Goal: Navigation & Orientation: Find specific page/section

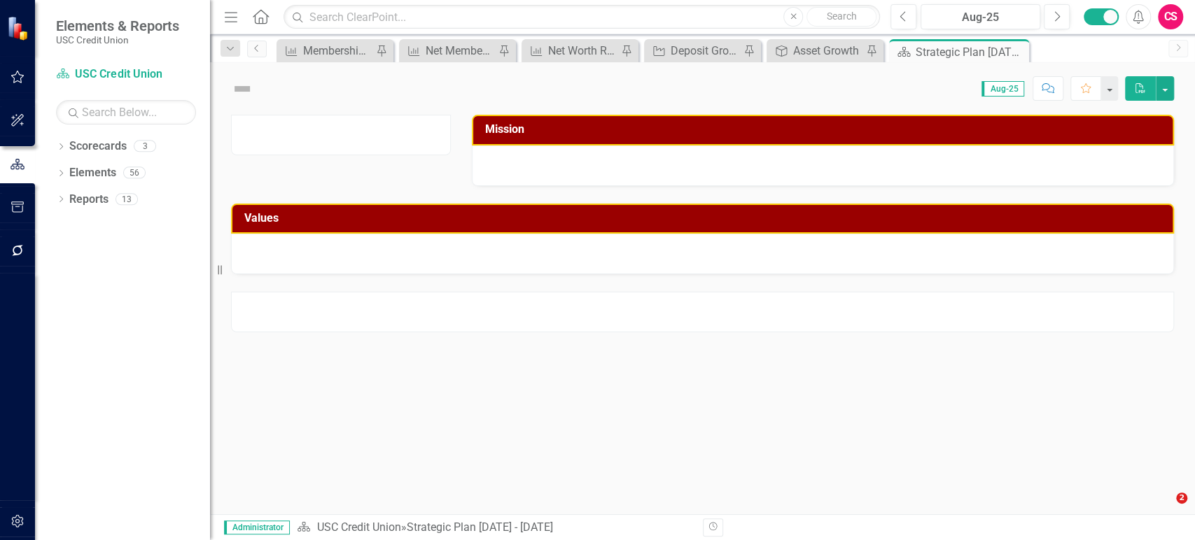
click at [20, 514] on button "button" at bounding box center [17, 521] width 31 height 29
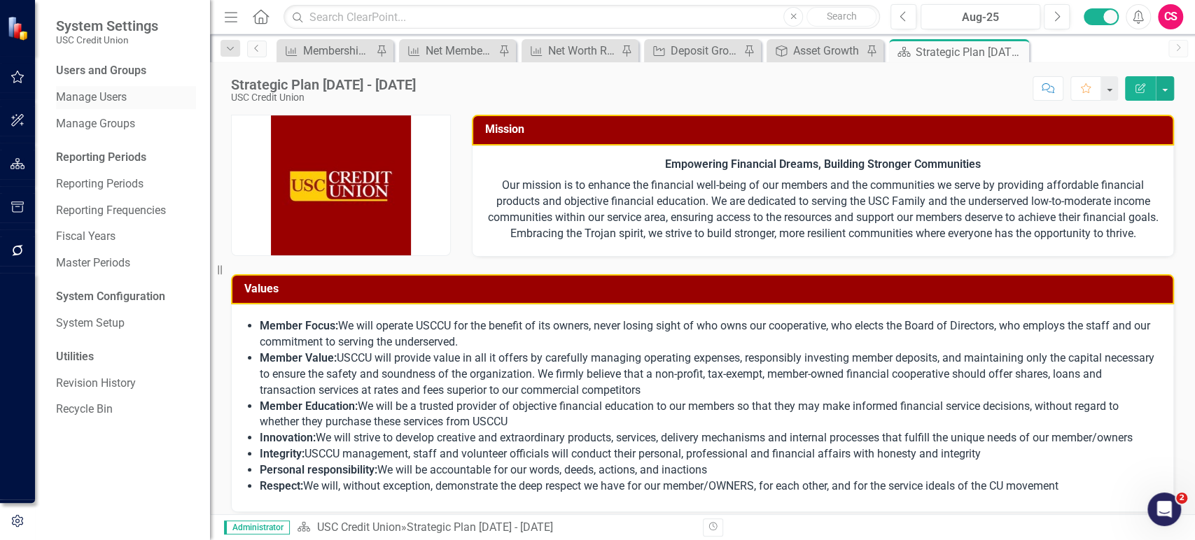
click at [123, 95] on link "Manage Users" at bounding box center [126, 98] width 140 height 16
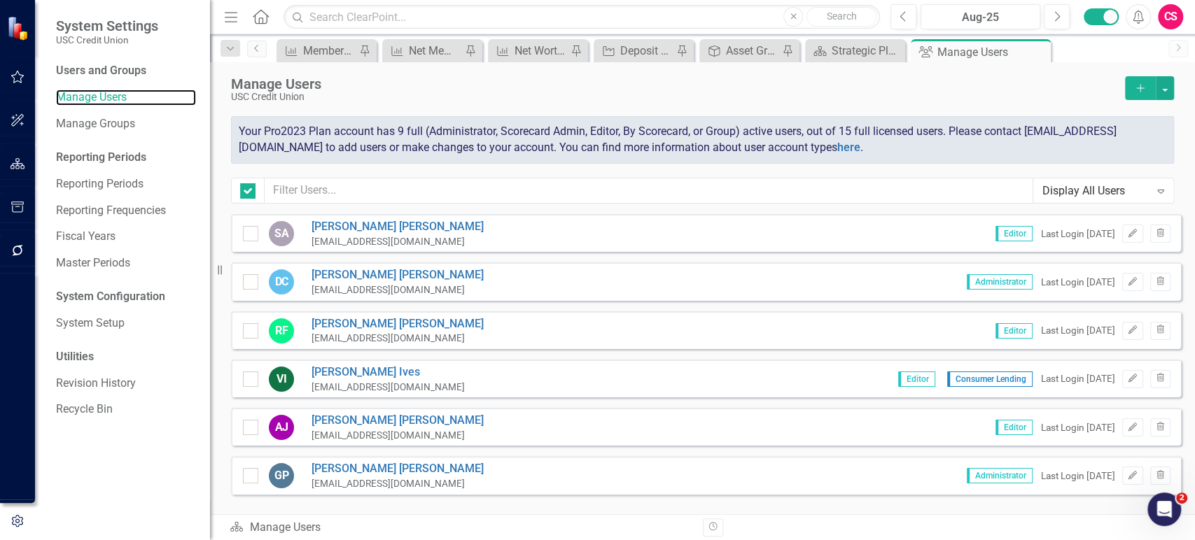
checkbox input "false"
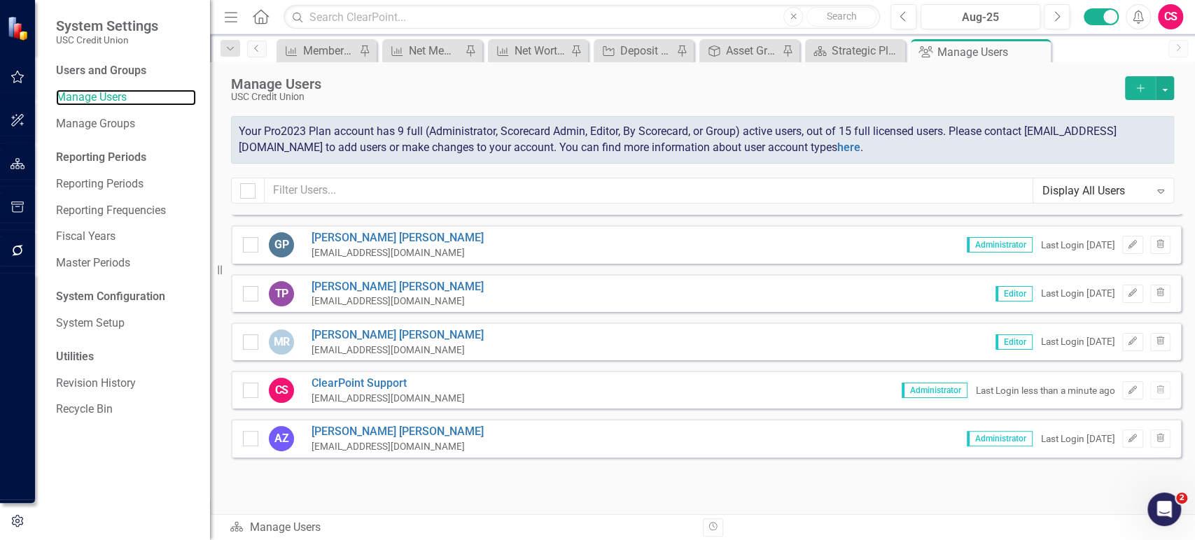
scroll to position [230, 0]
click at [13, 164] on icon "button" at bounding box center [17, 163] width 15 height 11
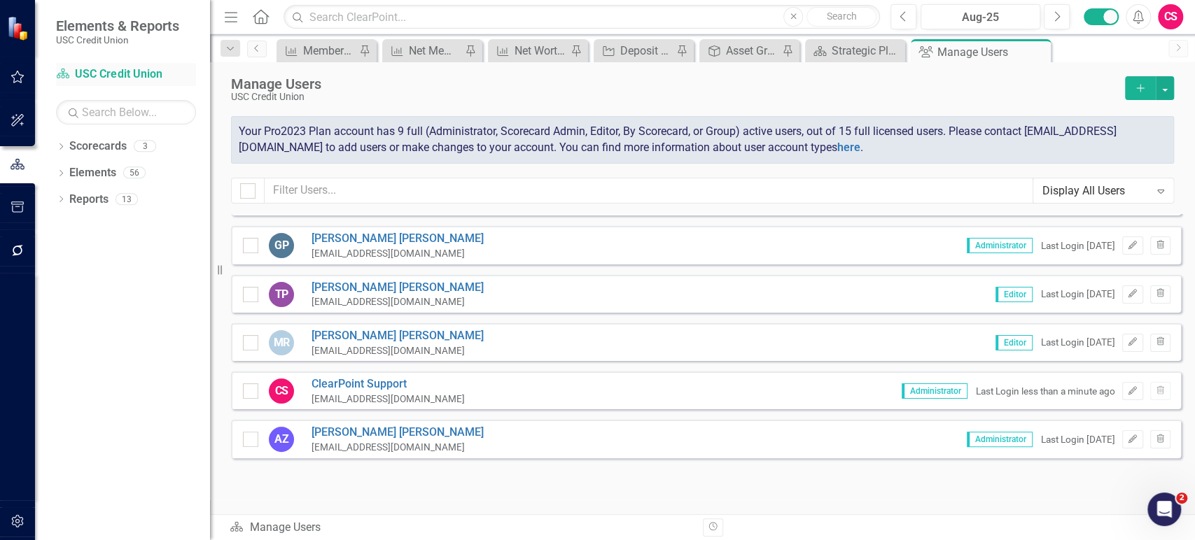
click at [94, 71] on link "Scorecard USC Credit Union" at bounding box center [126, 74] width 140 height 16
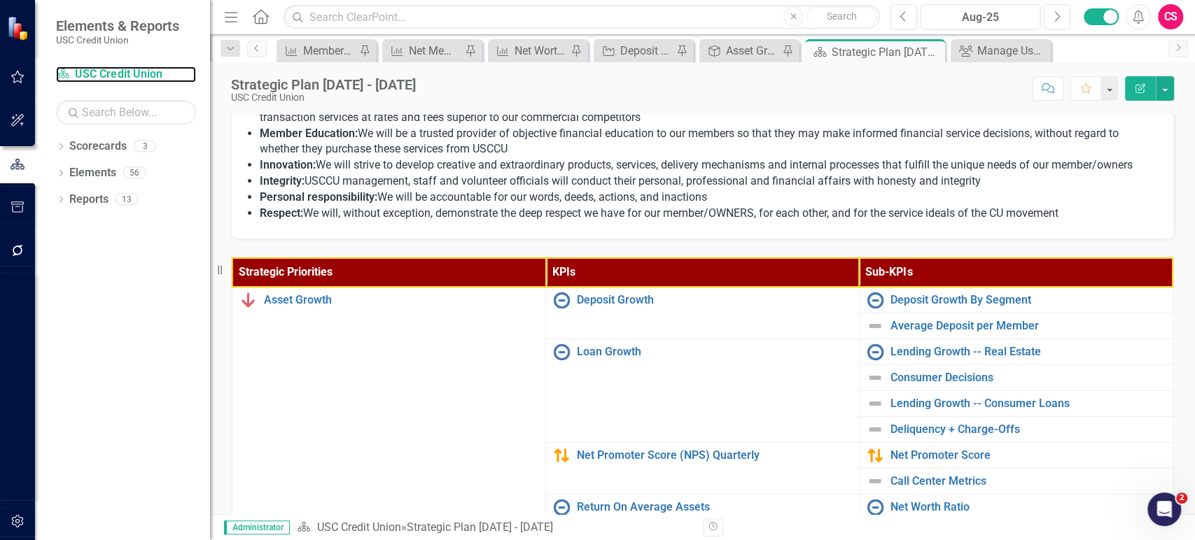
scroll to position [363, 0]
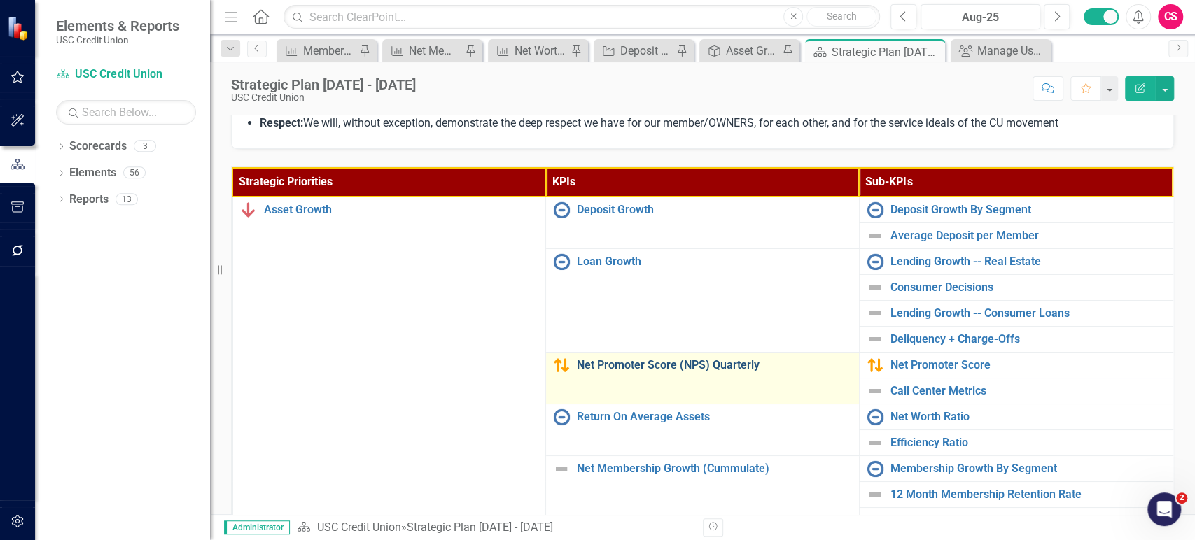
click at [584, 372] on link "Net Promoter Score (NPS) Quarterly" at bounding box center [714, 365] width 275 height 13
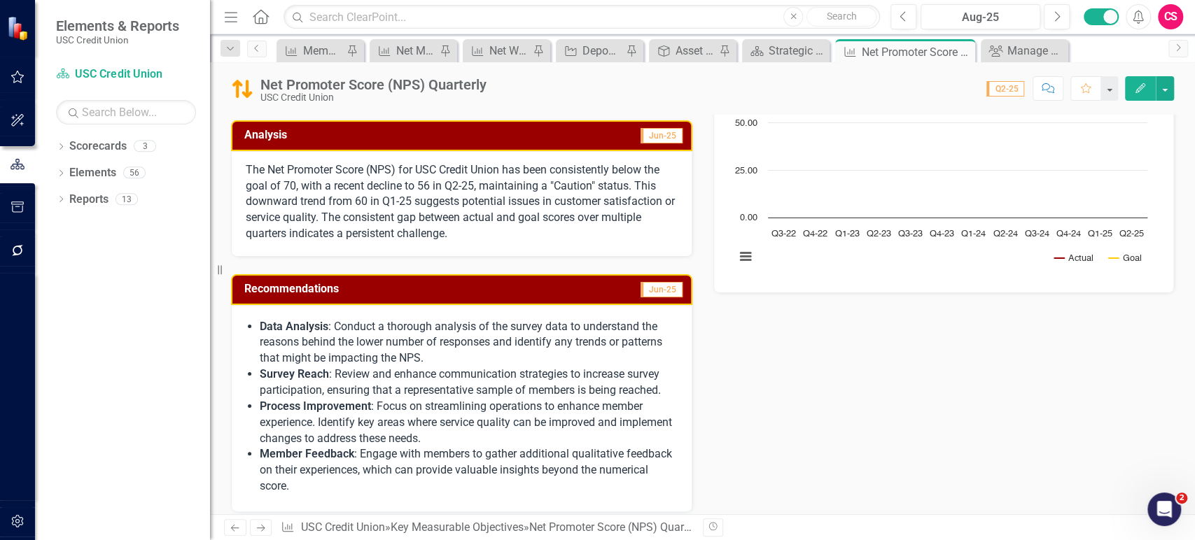
scroll to position [176, 0]
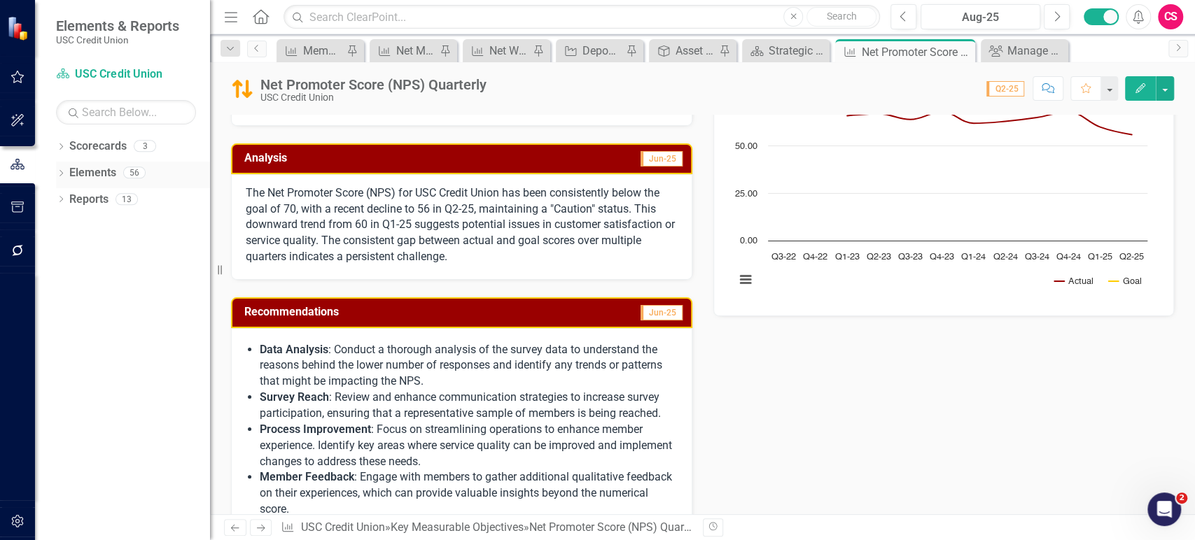
click at [70, 172] on link "Elements" at bounding box center [92, 173] width 47 height 16
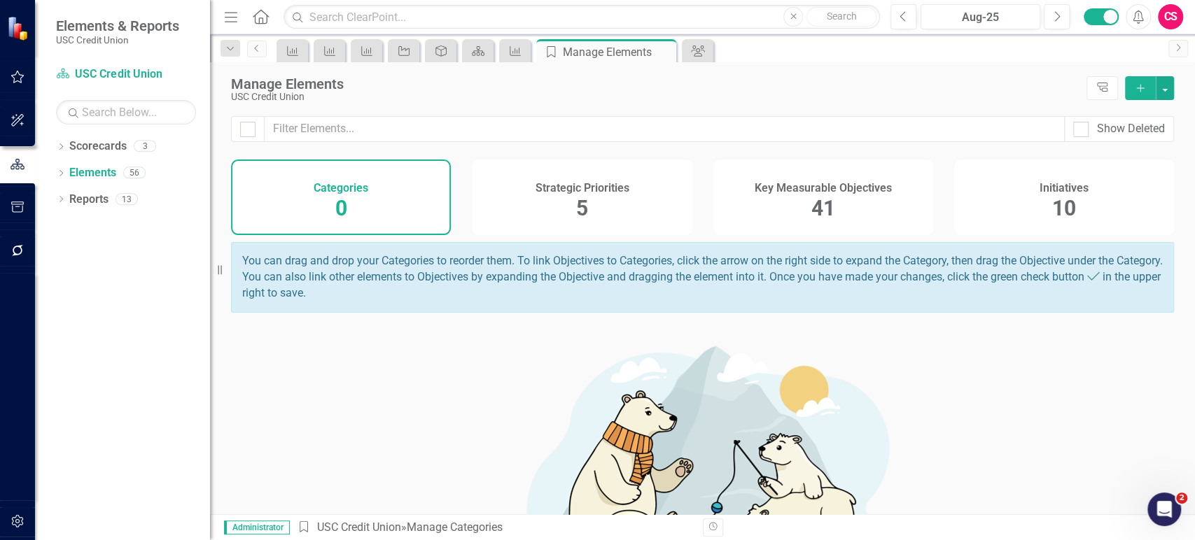
click at [820, 203] on span "41" at bounding box center [823, 208] width 24 height 24
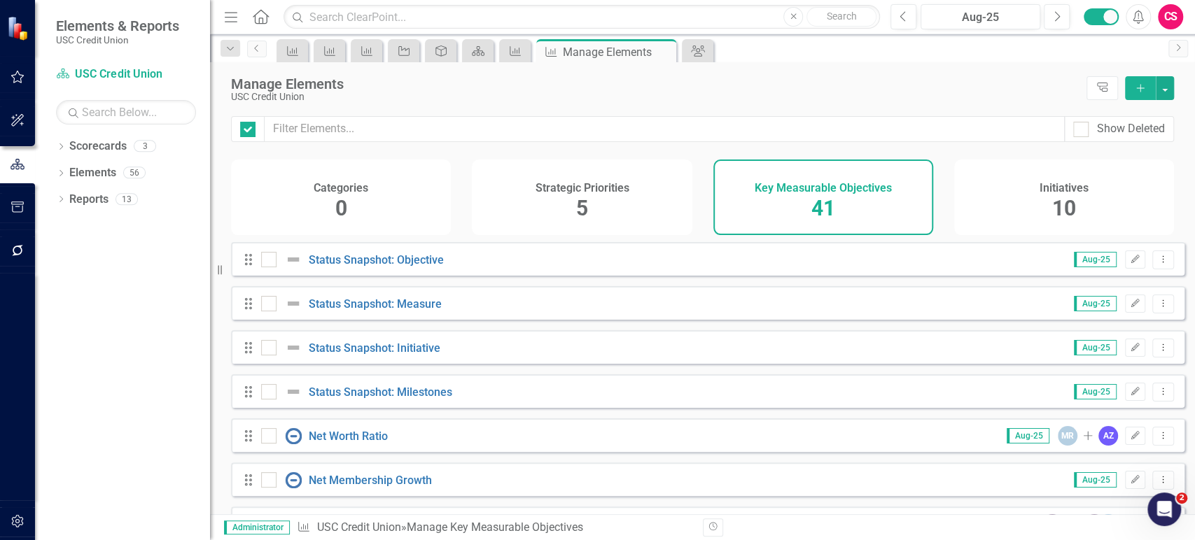
checkbox input "false"
click at [158, 76] on link "Scorecard USC Credit Union" at bounding box center [126, 74] width 140 height 16
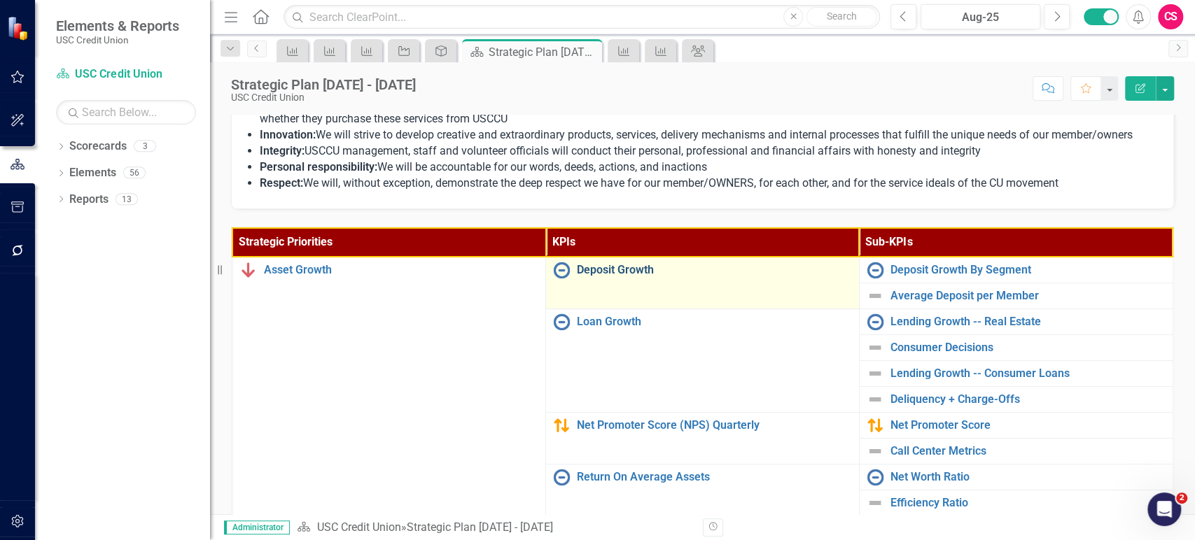
click at [616, 276] on link "Deposit Growth" at bounding box center [714, 270] width 275 height 13
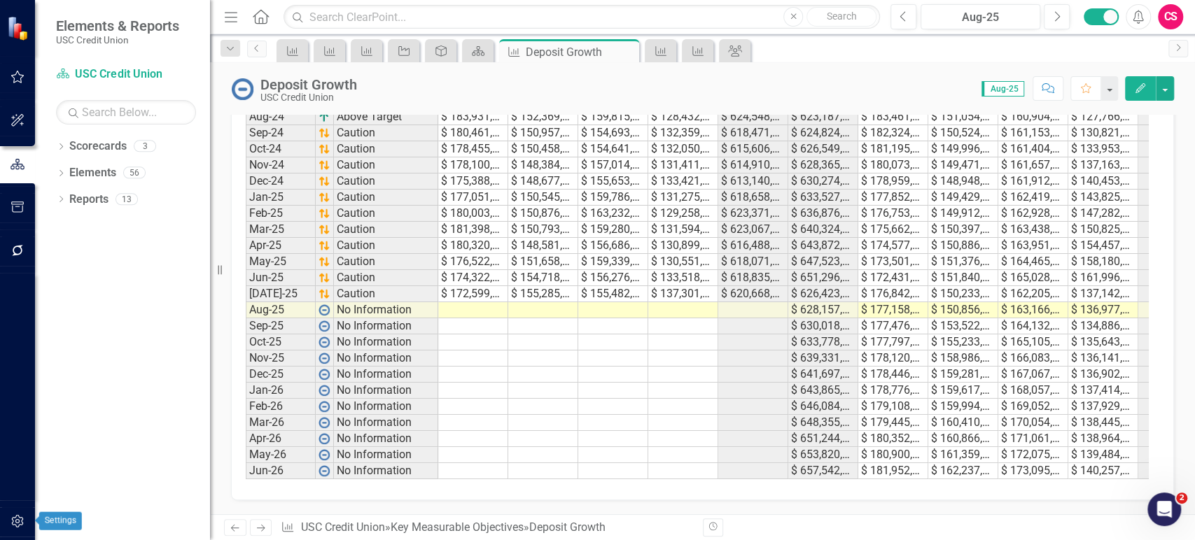
click at [14, 524] on icon "button" at bounding box center [17, 521] width 15 height 11
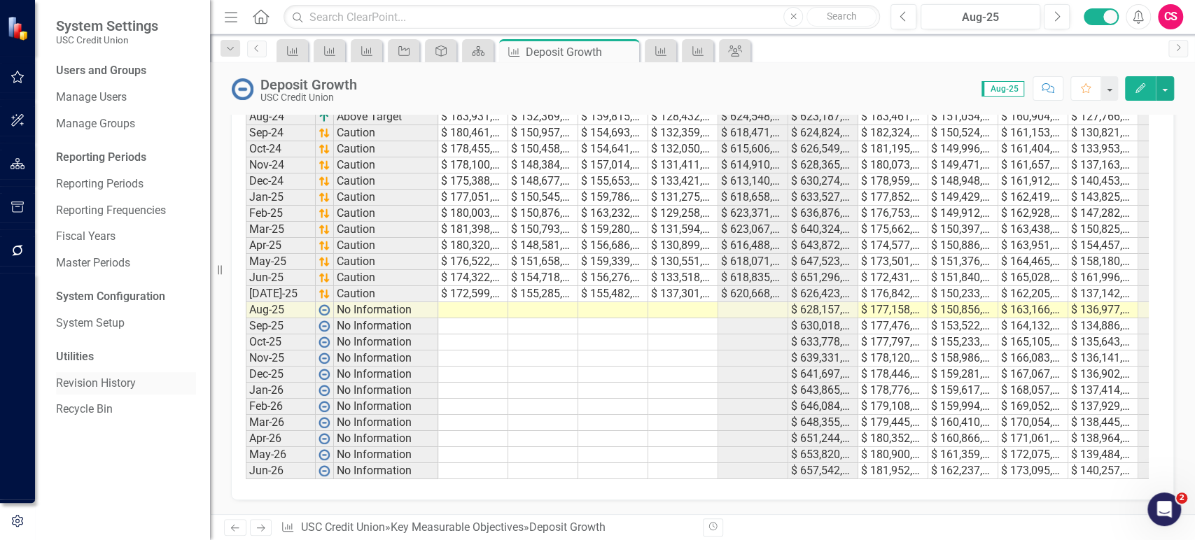
click at [108, 384] on link "Revision History" at bounding box center [126, 384] width 140 height 16
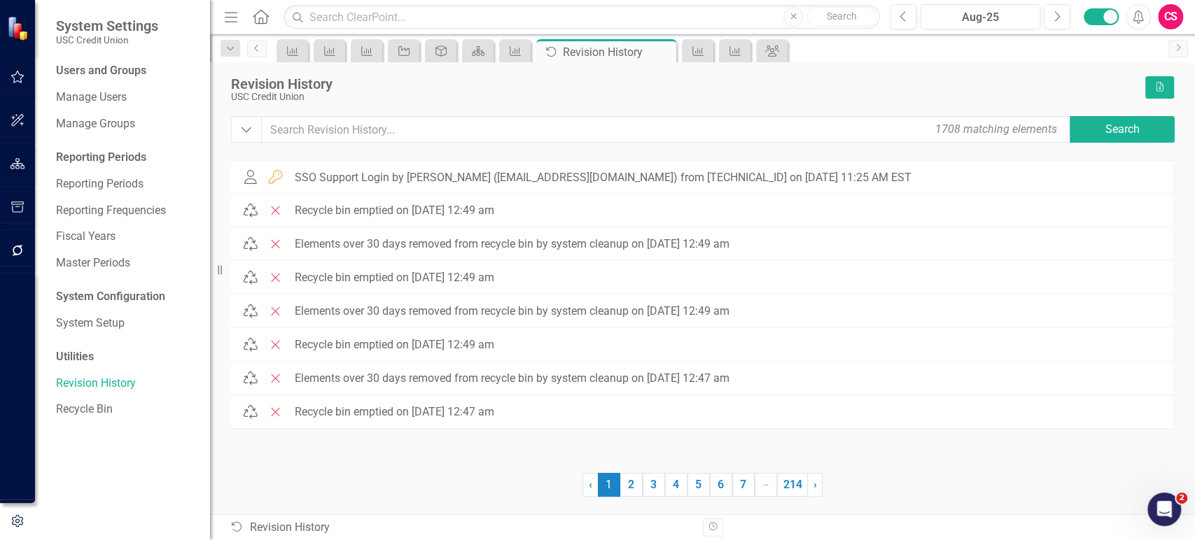
click at [259, 12] on icon "Home" at bounding box center [260, 16] width 18 height 15
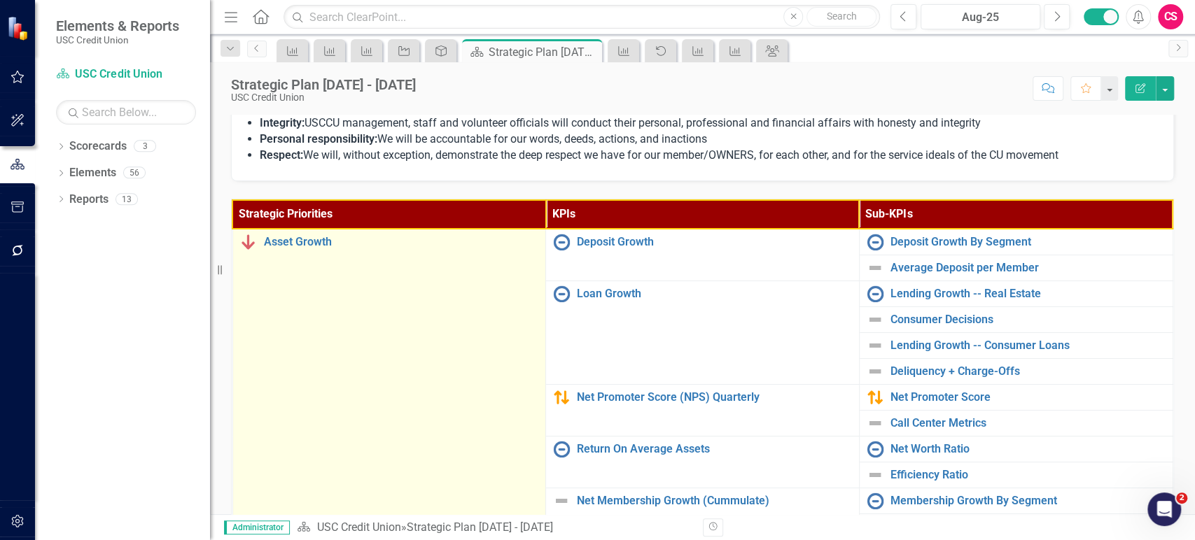
scroll to position [330, 0]
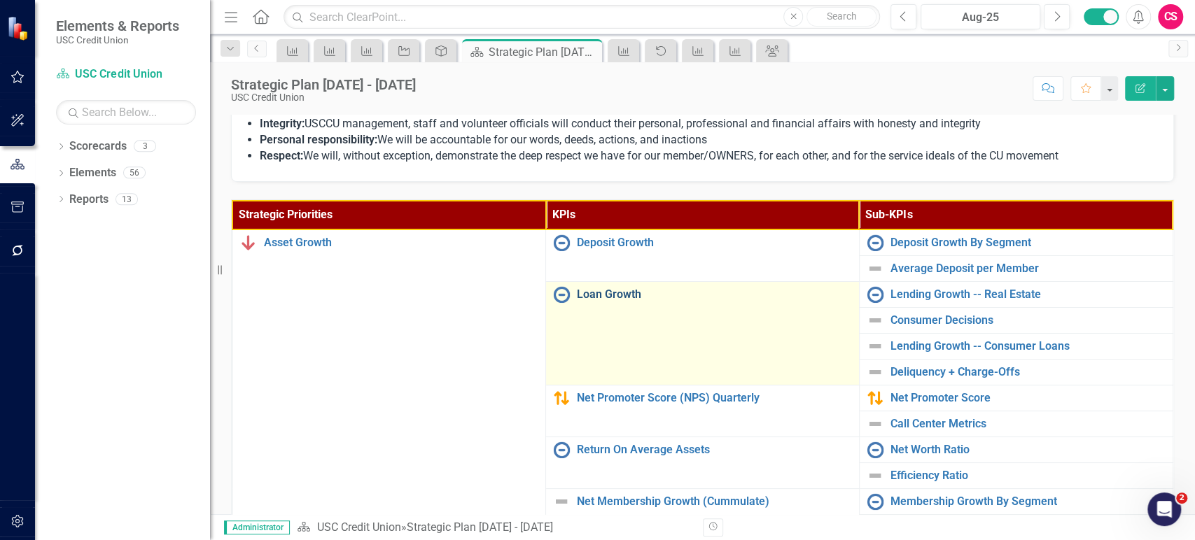
click at [603, 301] on link "Loan Growth" at bounding box center [714, 294] width 275 height 13
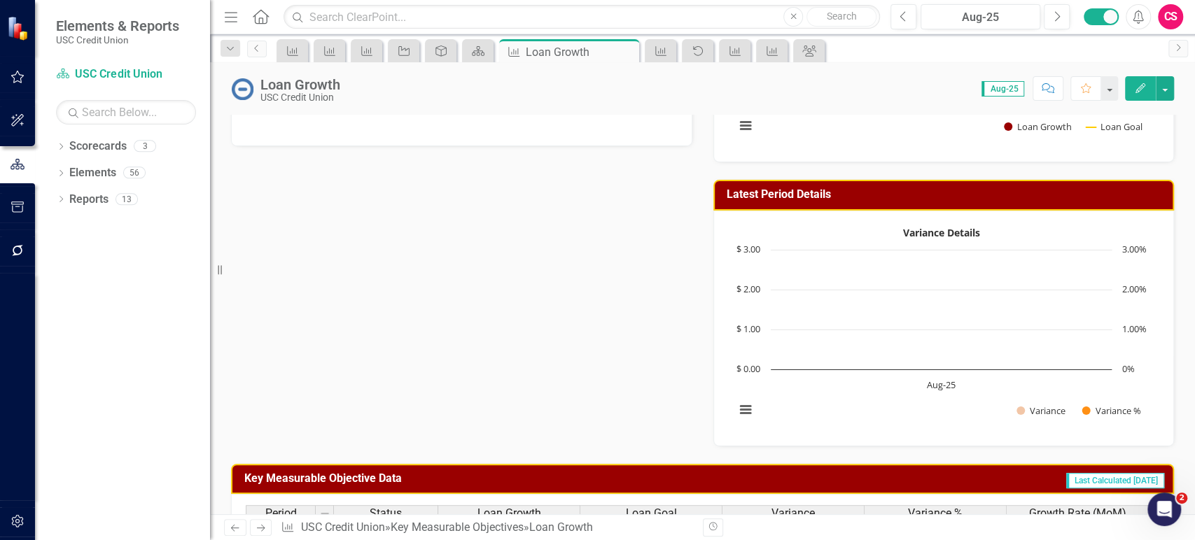
scroll to position [493, 0]
